Goal: Navigation & Orientation: Go to known website

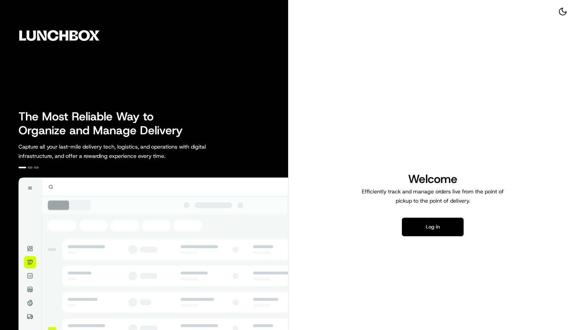
click at [444, 218] on button "Log in" at bounding box center [433, 227] width 62 height 19
